Goal: Task Accomplishment & Management: Use online tool/utility

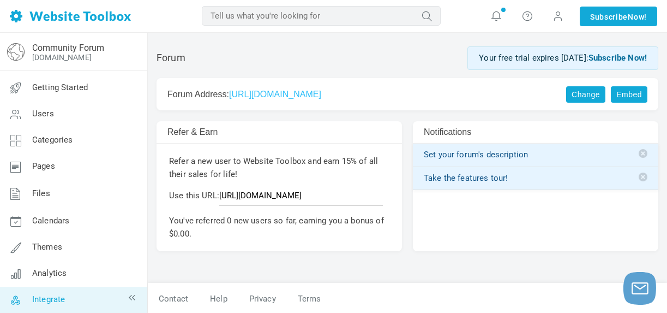
click at [60, 291] on link "Integrate" at bounding box center [73, 300] width 148 height 26
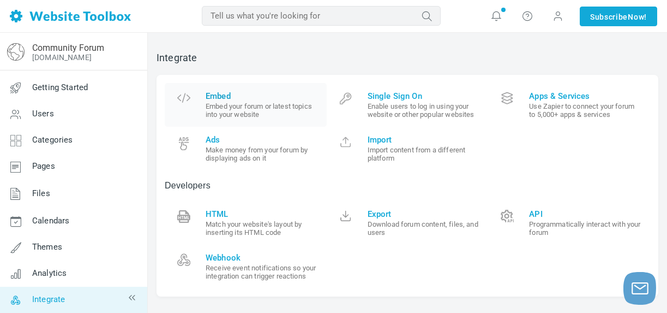
click at [207, 109] on small "Embed your forum or latest topics into your website" at bounding box center [262, 110] width 113 height 16
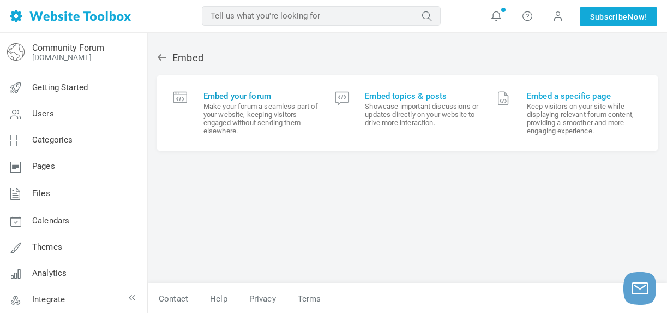
click at [270, 94] on span "Embed your forum" at bounding box center [261, 96] width 115 height 10
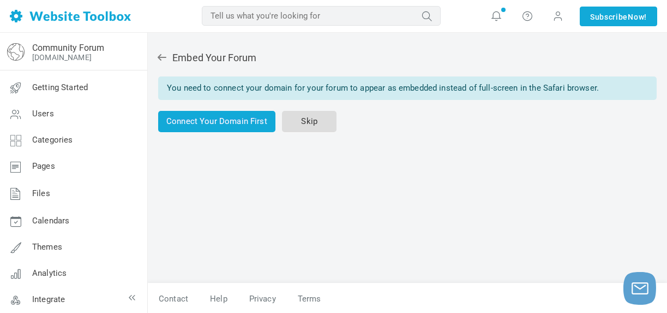
click at [289, 120] on link "Skip" at bounding box center [309, 121] width 55 height 21
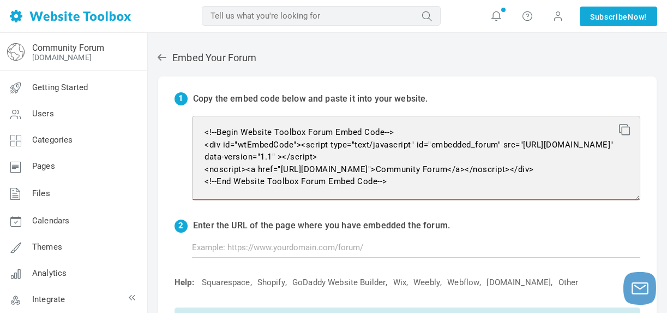
drag, startPoint x: 387, startPoint y: 183, endPoint x: 174, endPoint y: 125, distance: 221.2
click at [174, 125] on div "1 Copy the embed code below and paste it into your website. <!--Begin Website T…" at bounding box center [407, 217] width 499 height 283
